Goal: Information Seeking & Learning: Learn about a topic

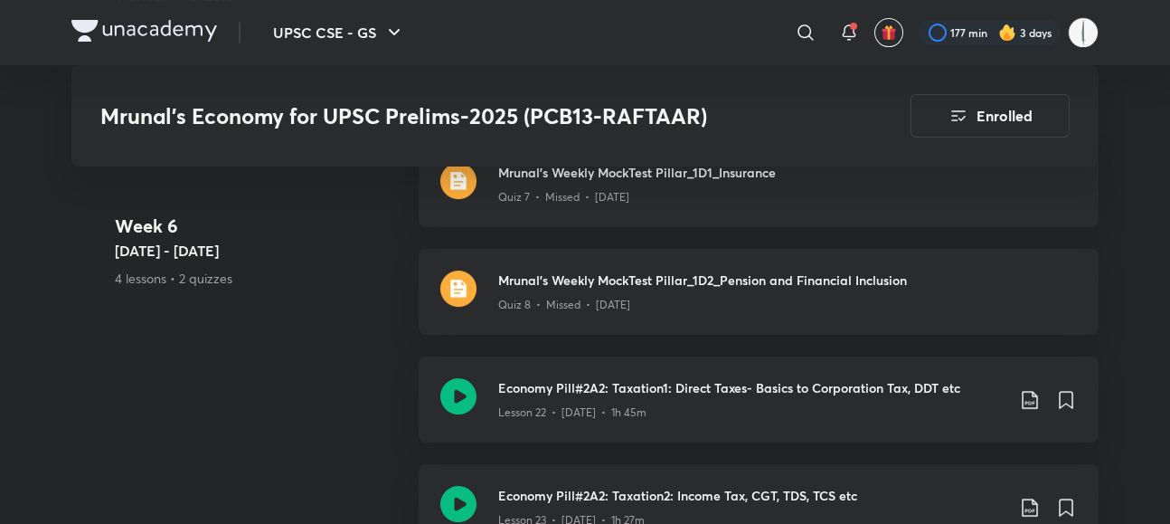
scroll to position [4621, 14]
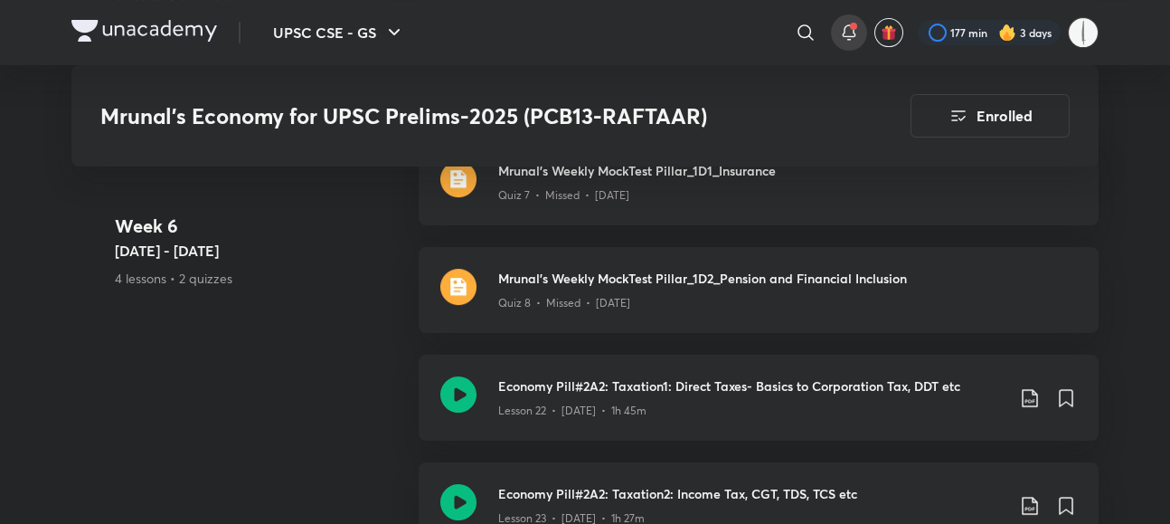
click at [855, 28] on icon at bounding box center [849, 30] width 12 height 11
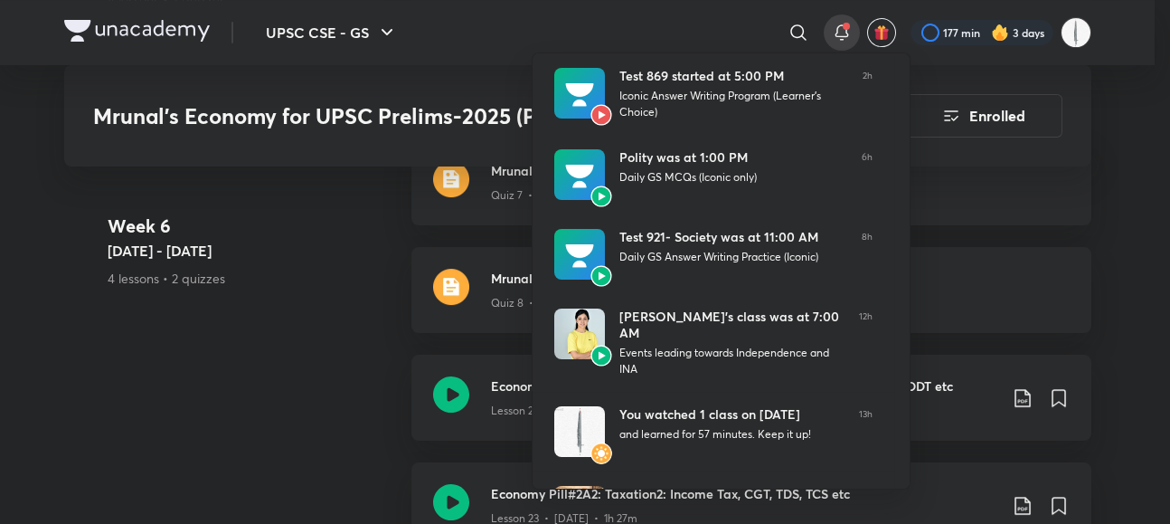
scroll to position [4621, 0]
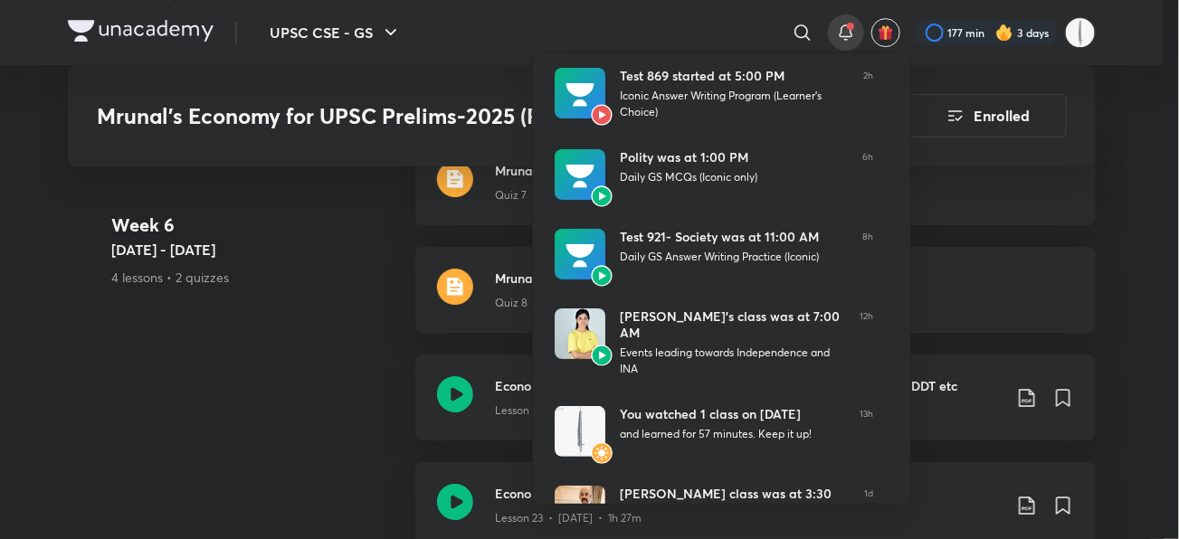
click at [268, 289] on div at bounding box center [589, 269] width 1179 height 539
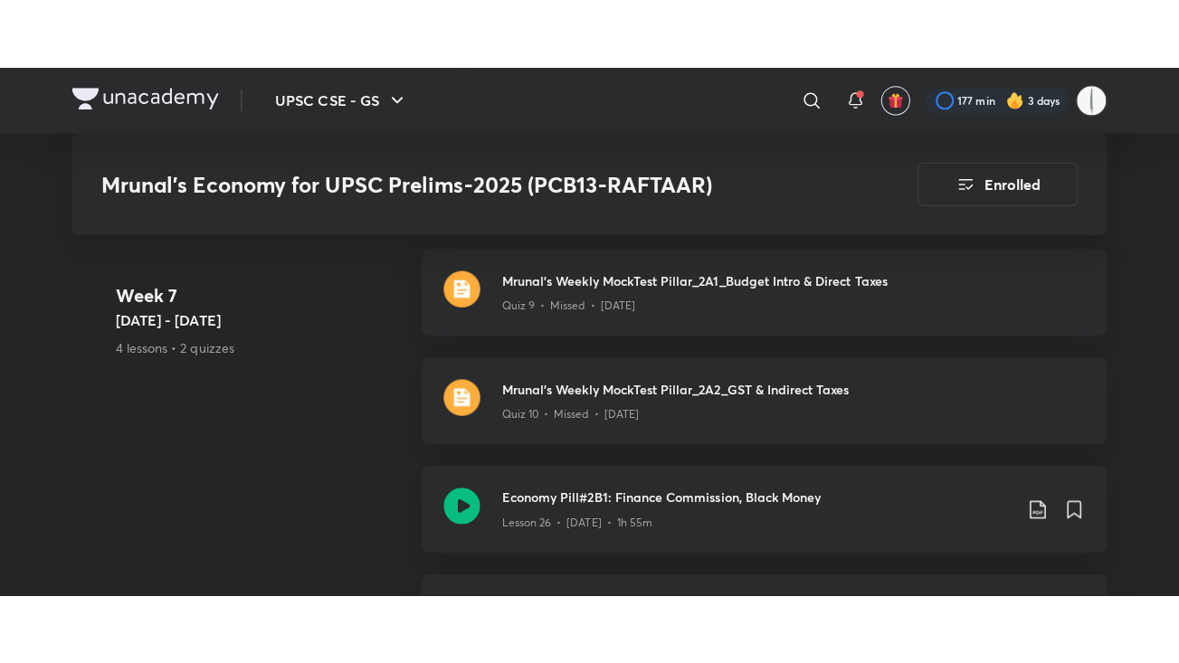
scroll to position [5325, 0]
